Goal: Contribute content: Add original content to the website for others to see

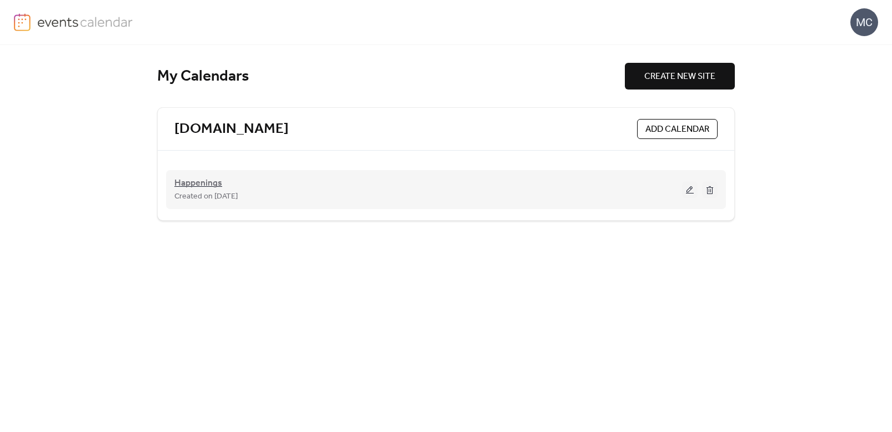
click at [213, 187] on span "Happenings" at bounding box center [198, 183] width 48 height 13
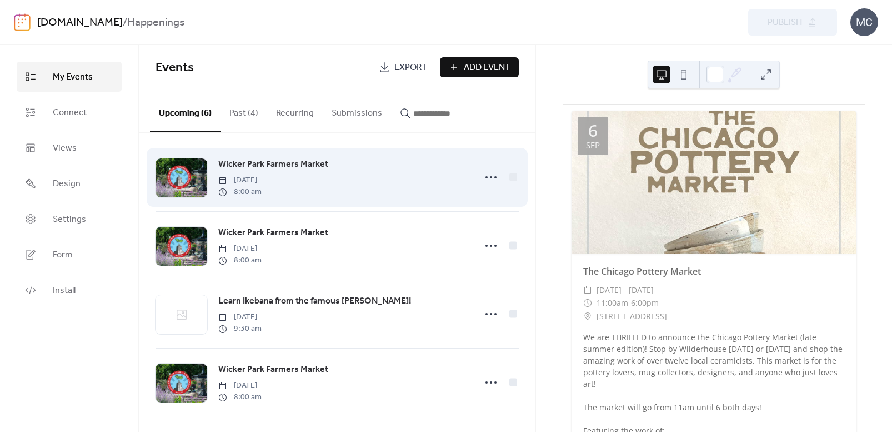
scroll to position [144, 0]
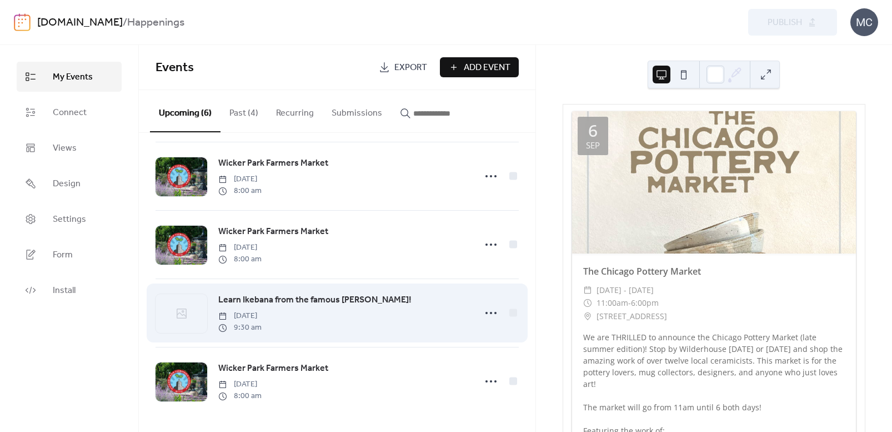
click at [284, 301] on span "Learn Ikebana from the famous [PERSON_NAME]!" at bounding box center [314, 299] width 193 height 13
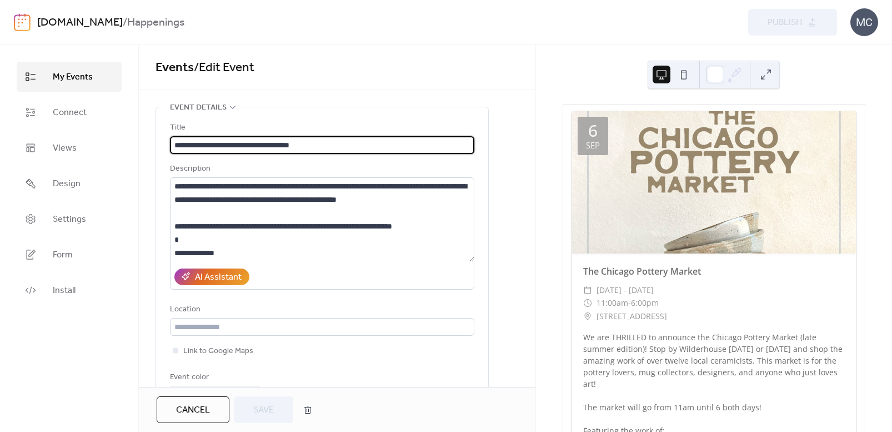
drag, startPoint x: 222, startPoint y: 146, endPoint x: 277, endPoint y: 145, distance: 55.0
click at [277, 145] on input "**********" at bounding box center [322, 145] width 304 height 18
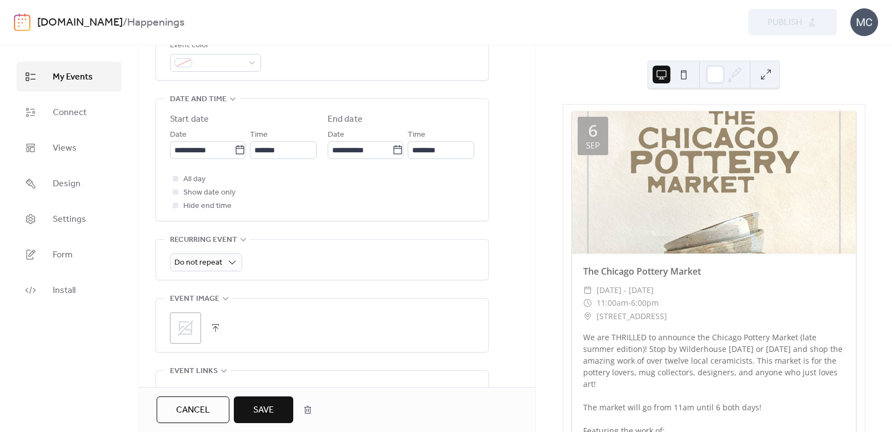
scroll to position [433, 0]
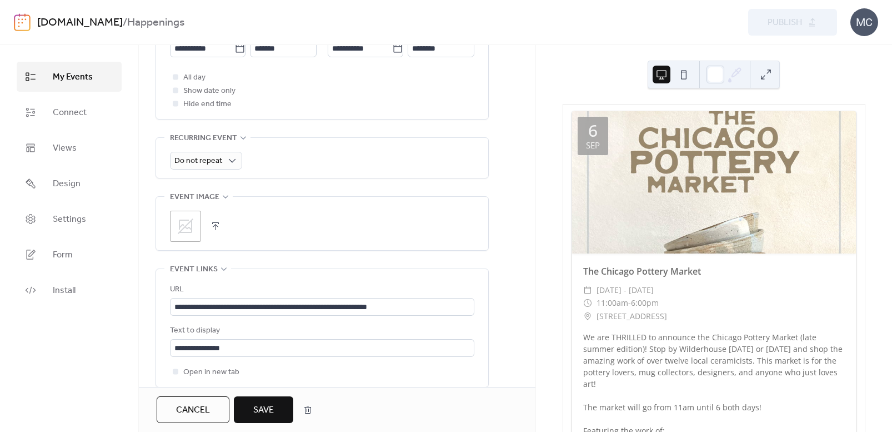
type input "**********"
click at [210, 228] on button "button" at bounding box center [216, 226] width 16 height 16
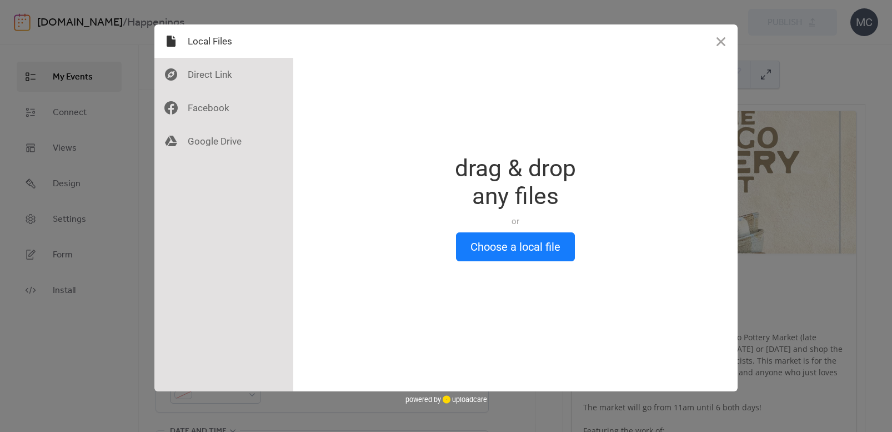
scroll to position [0, 0]
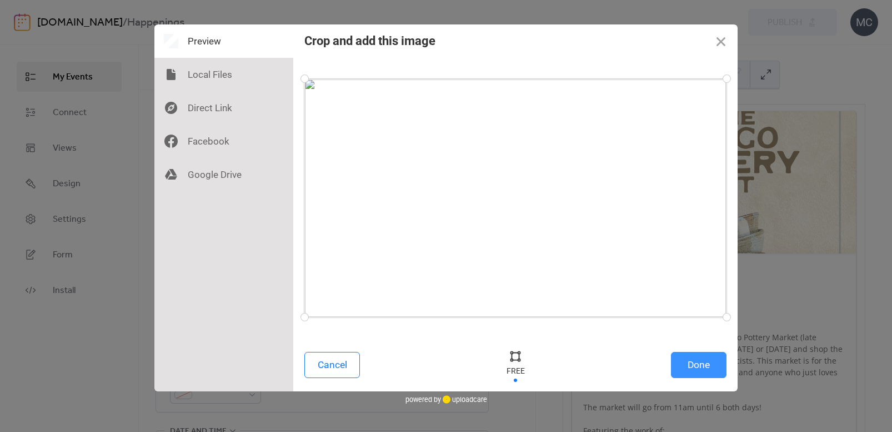
click at [698, 359] on button "Done" at bounding box center [699, 365] width 56 height 26
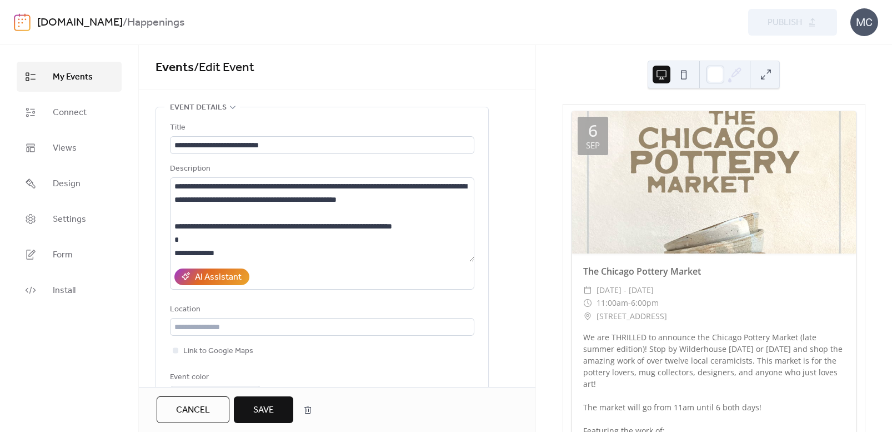
scroll to position [449, 0]
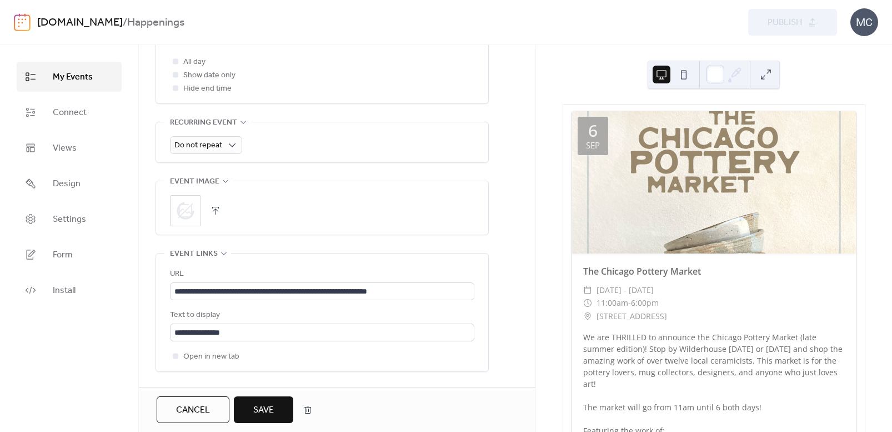
click at [249, 413] on button "Save" at bounding box center [263, 409] width 59 height 27
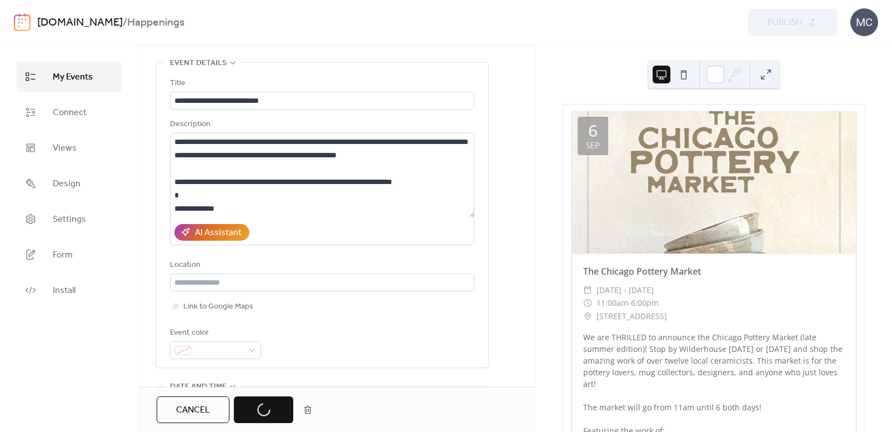
scroll to position [-16, 0]
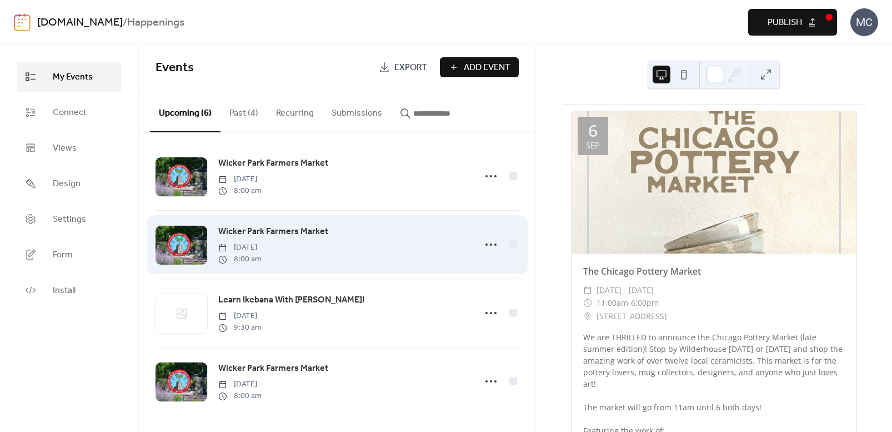
scroll to position [144, 0]
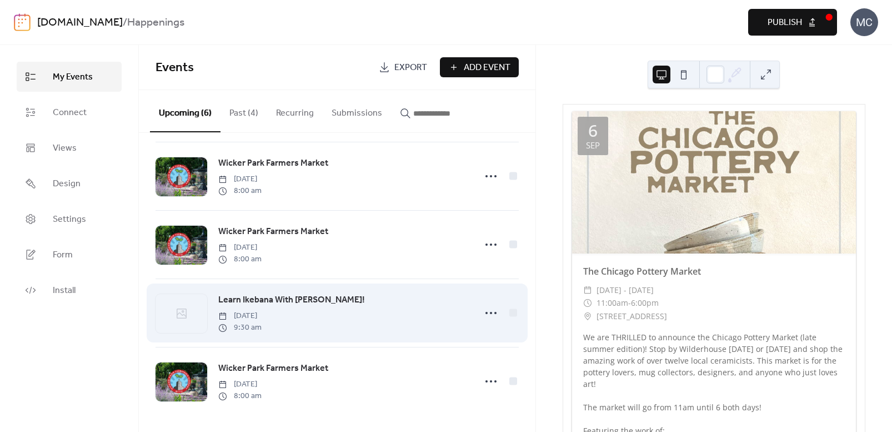
click at [285, 304] on span "Learn Ikebana With [PERSON_NAME]!" at bounding box center [291, 299] width 147 height 13
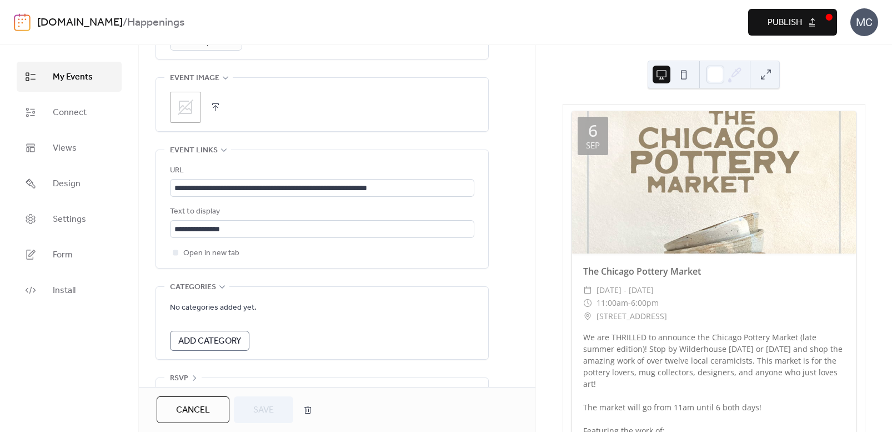
scroll to position [549, 0]
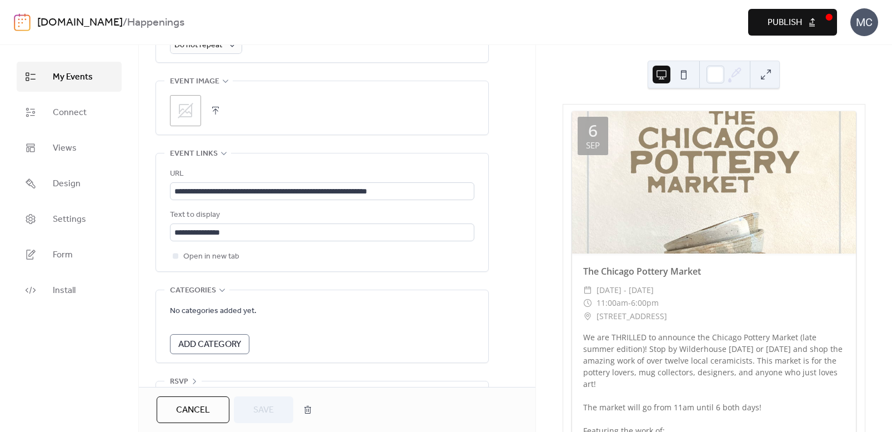
click at [214, 114] on button "button" at bounding box center [216, 111] width 16 height 16
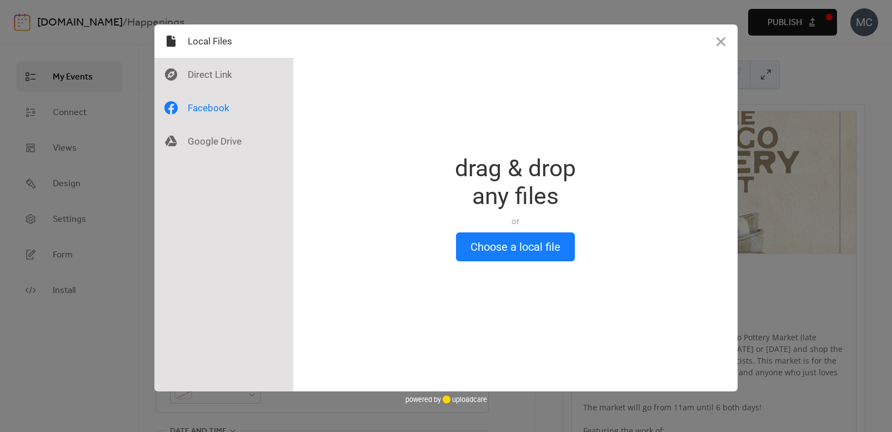
scroll to position [0, 0]
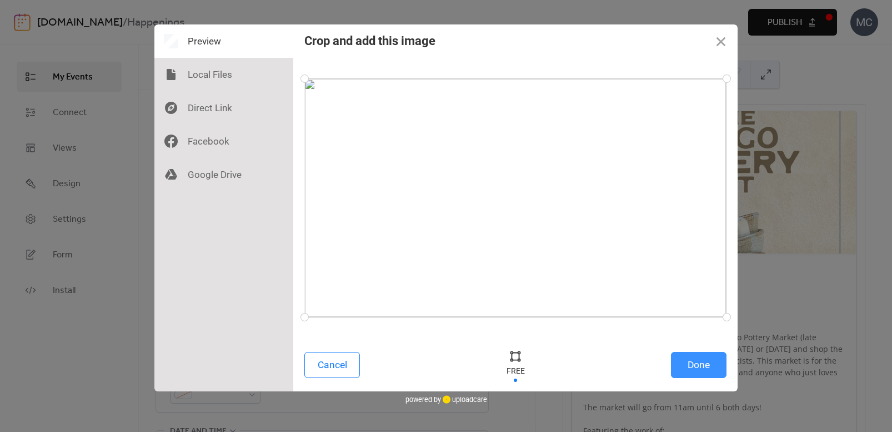
click at [711, 366] on button "Done" at bounding box center [699, 365] width 56 height 26
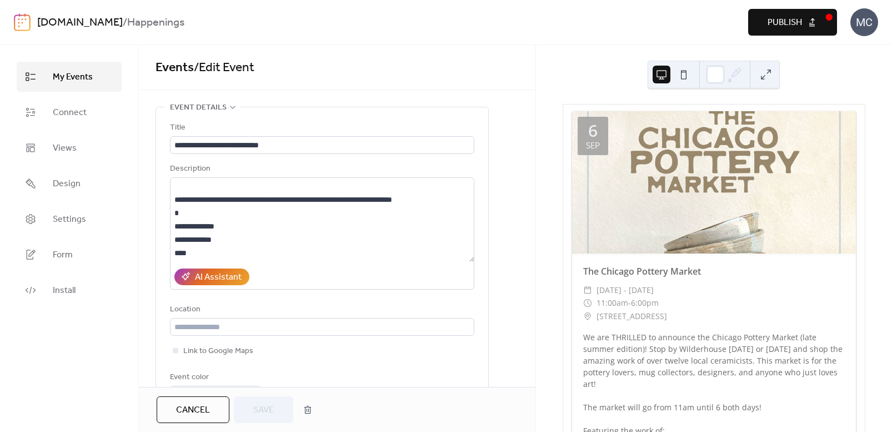
click at [782, 19] on span "Publish" at bounding box center [785, 22] width 34 height 13
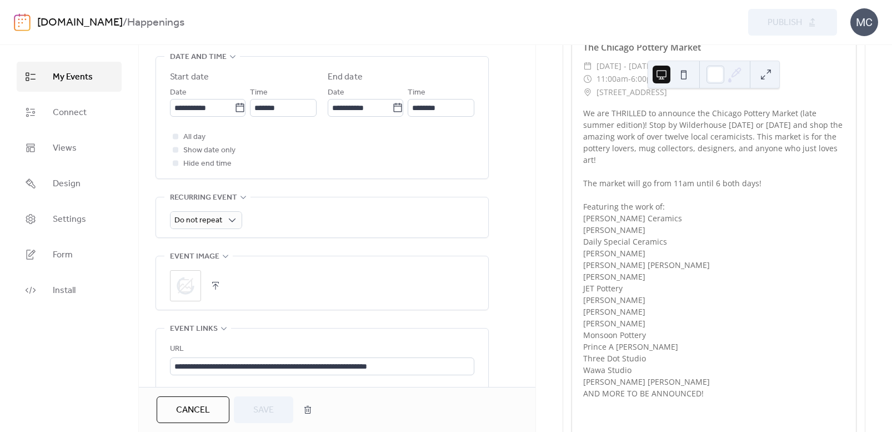
scroll to position [381, 0]
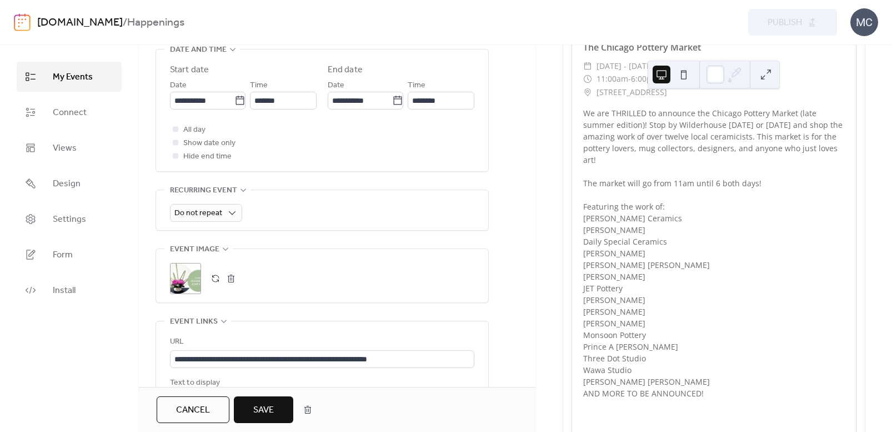
click at [263, 410] on span "Save" at bounding box center [263, 409] width 21 height 13
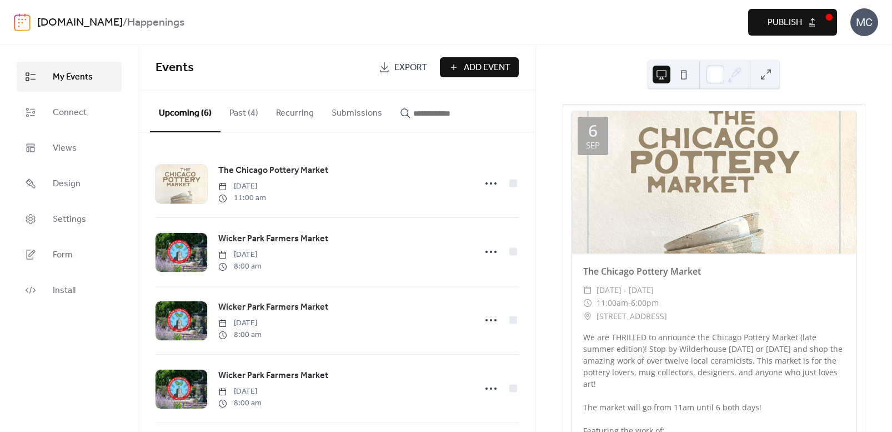
click at [801, 22] on span "Publish" at bounding box center [785, 22] width 34 height 13
